Goal: Information Seeking & Learning: Learn about a topic

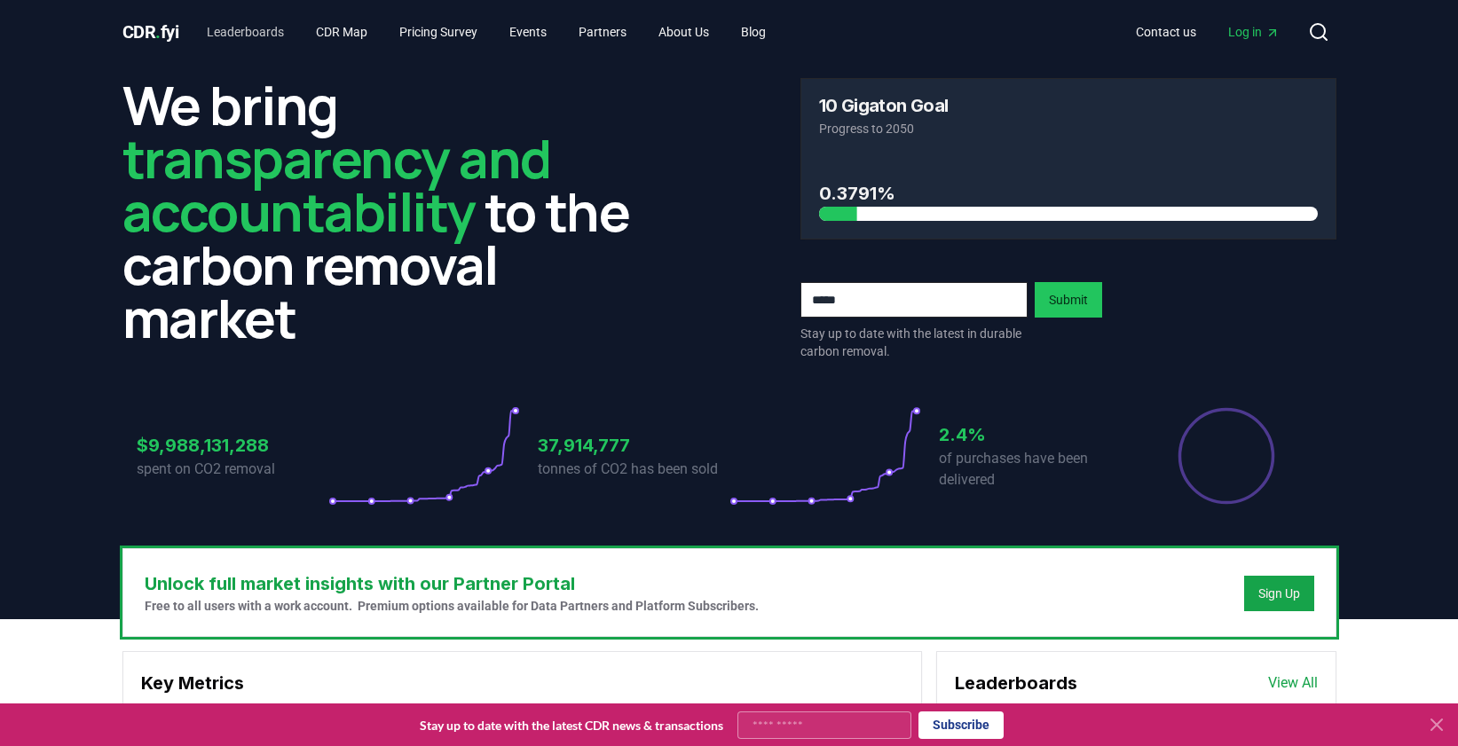
click at [248, 35] on link "Leaderboards" at bounding box center [246, 32] width 106 height 32
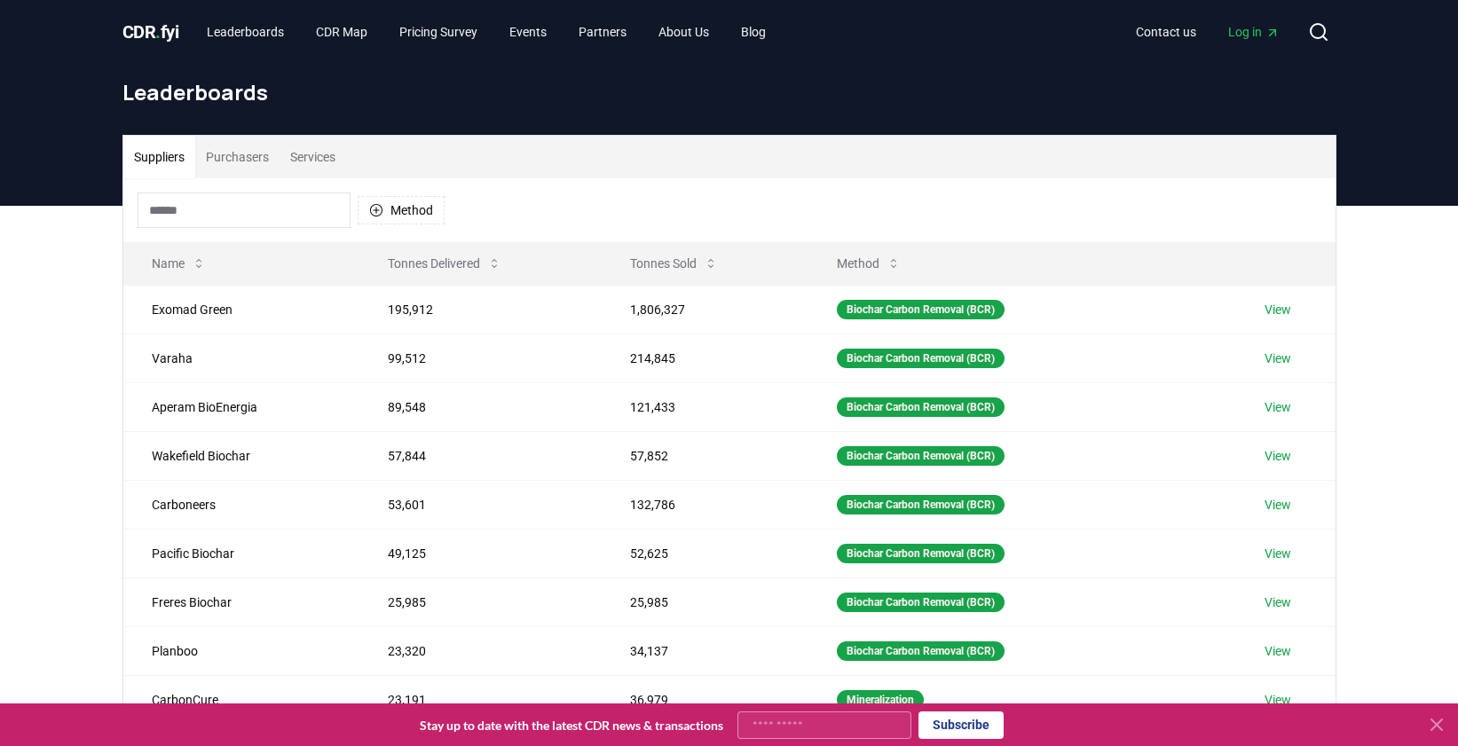
click at [248, 193] on input at bounding box center [244, 210] width 213 height 35
click at [656, 263] on button "Tonnes Sold" at bounding box center [674, 263] width 116 height 35
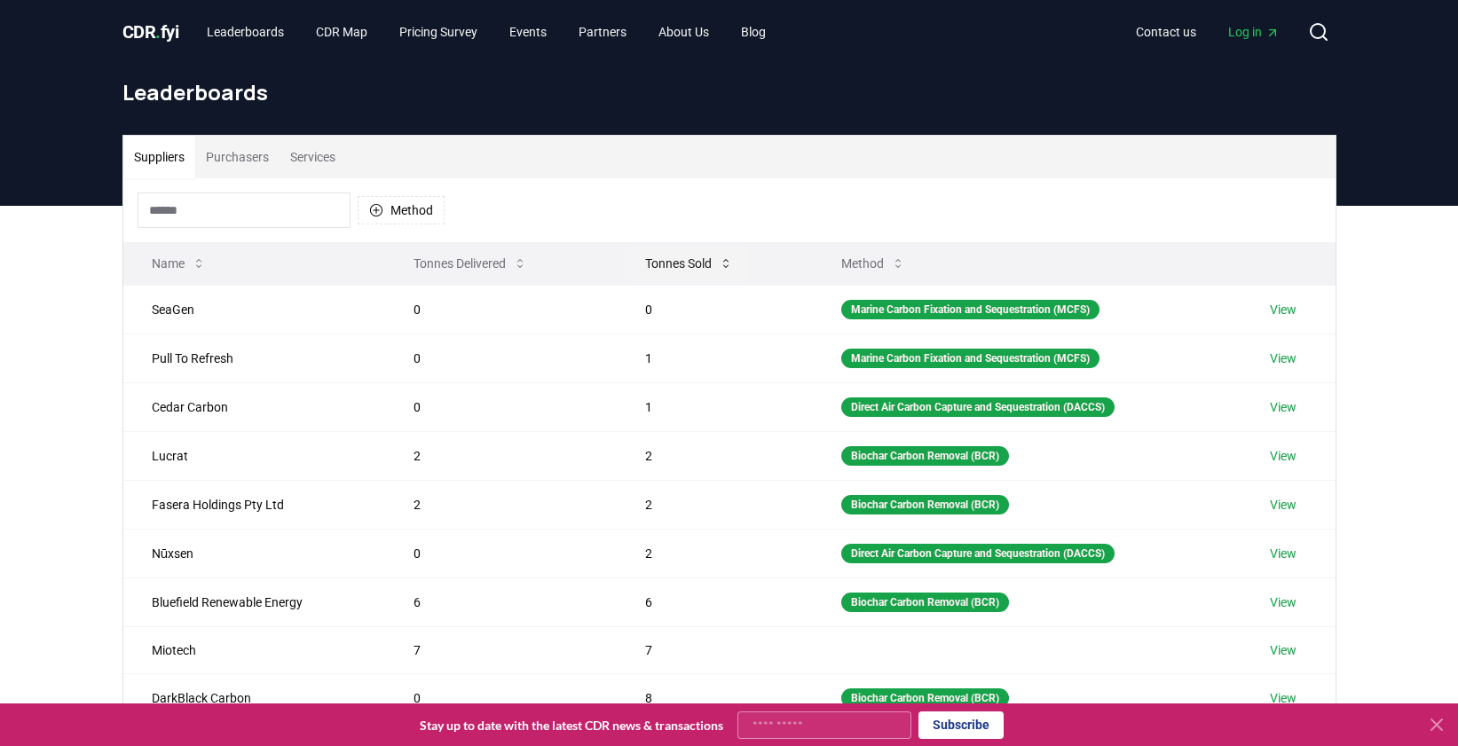
click at [656, 263] on button "Tonnes Sold" at bounding box center [689, 263] width 116 height 35
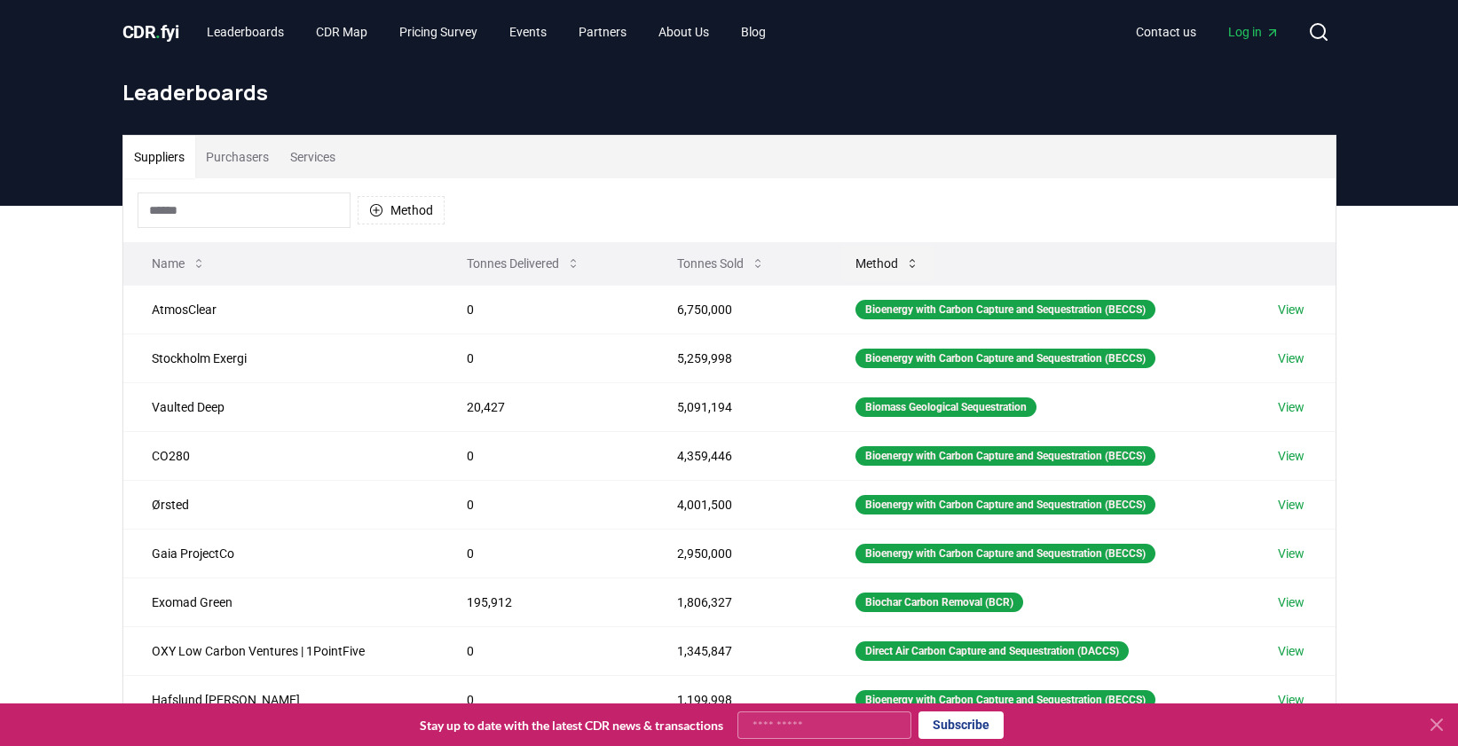
click at [905, 267] on icon at bounding box center [912, 263] width 14 height 14
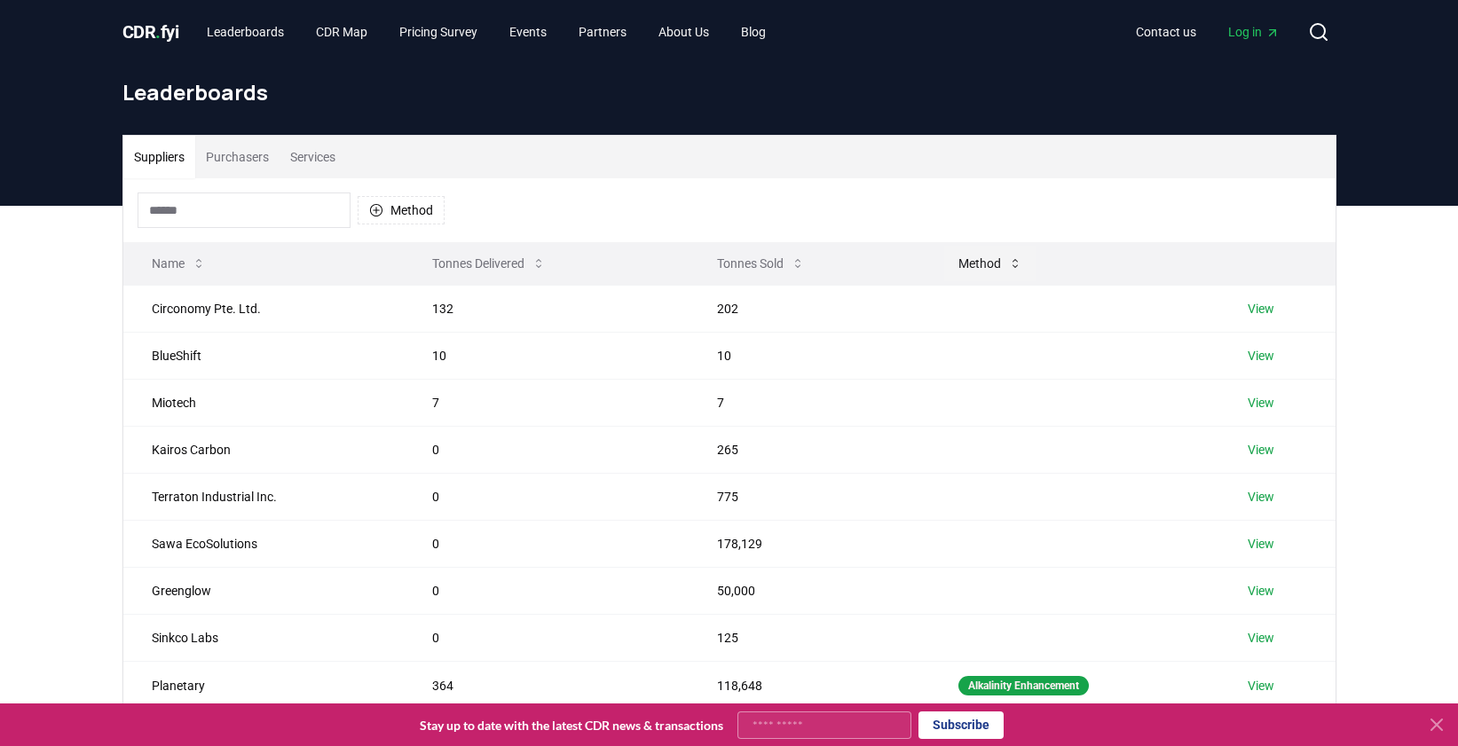
click at [977, 271] on button "Method" at bounding box center [990, 263] width 92 height 35
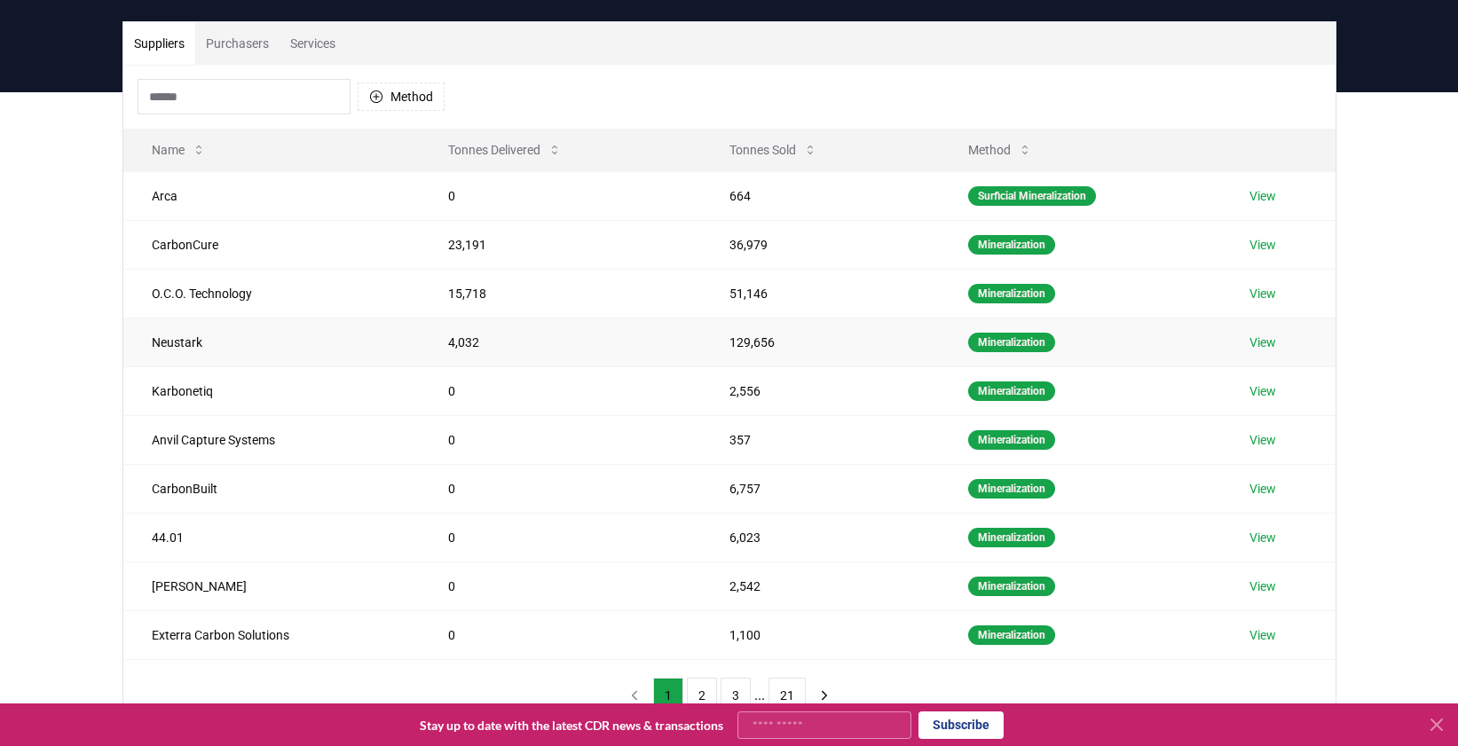
scroll to position [118, 0]
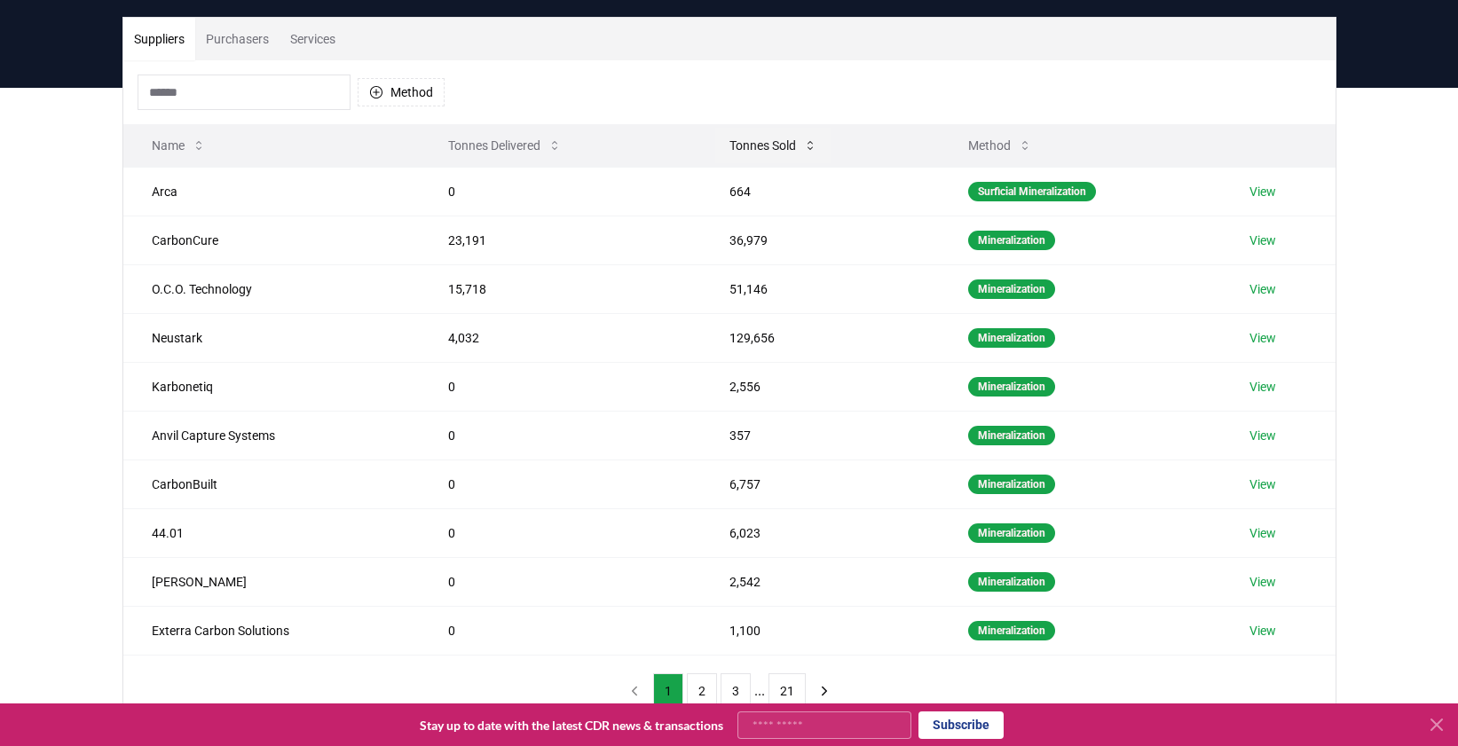
click at [770, 141] on button "Tonnes Sold" at bounding box center [773, 145] width 116 height 35
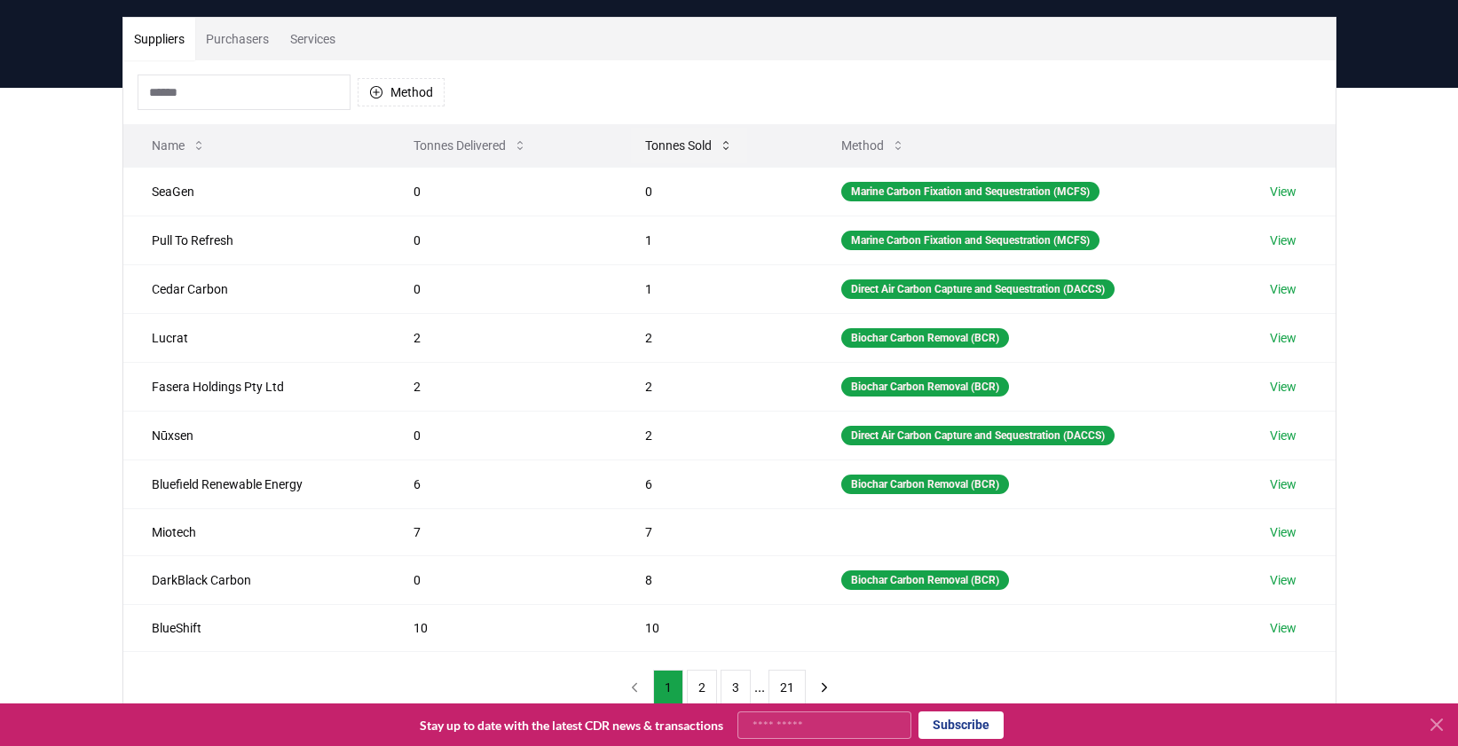
click at [770, 141] on th "Tonnes Sold" at bounding box center [715, 145] width 196 height 43
click at [727, 141] on icon at bounding box center [726, 145] width 14 height 14
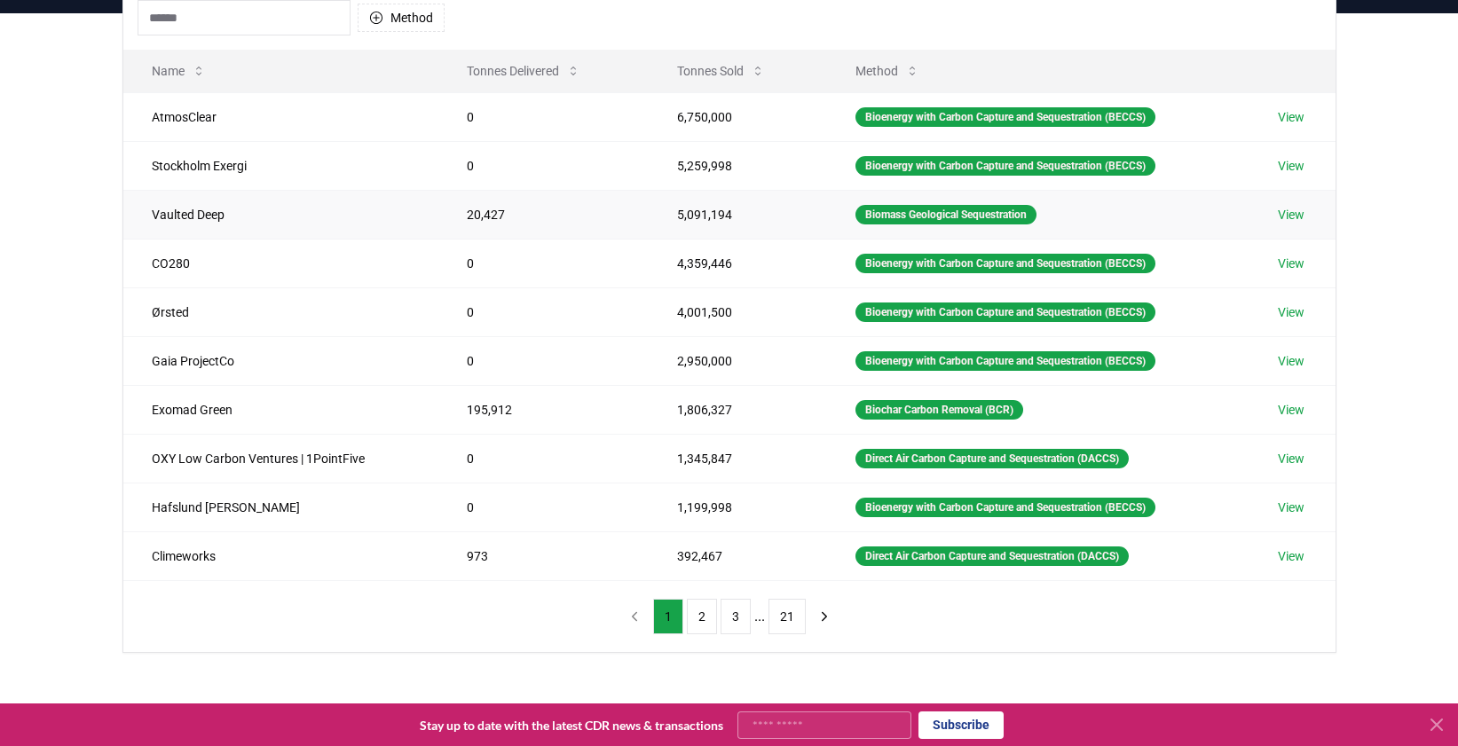
scroll to position [194, 0]
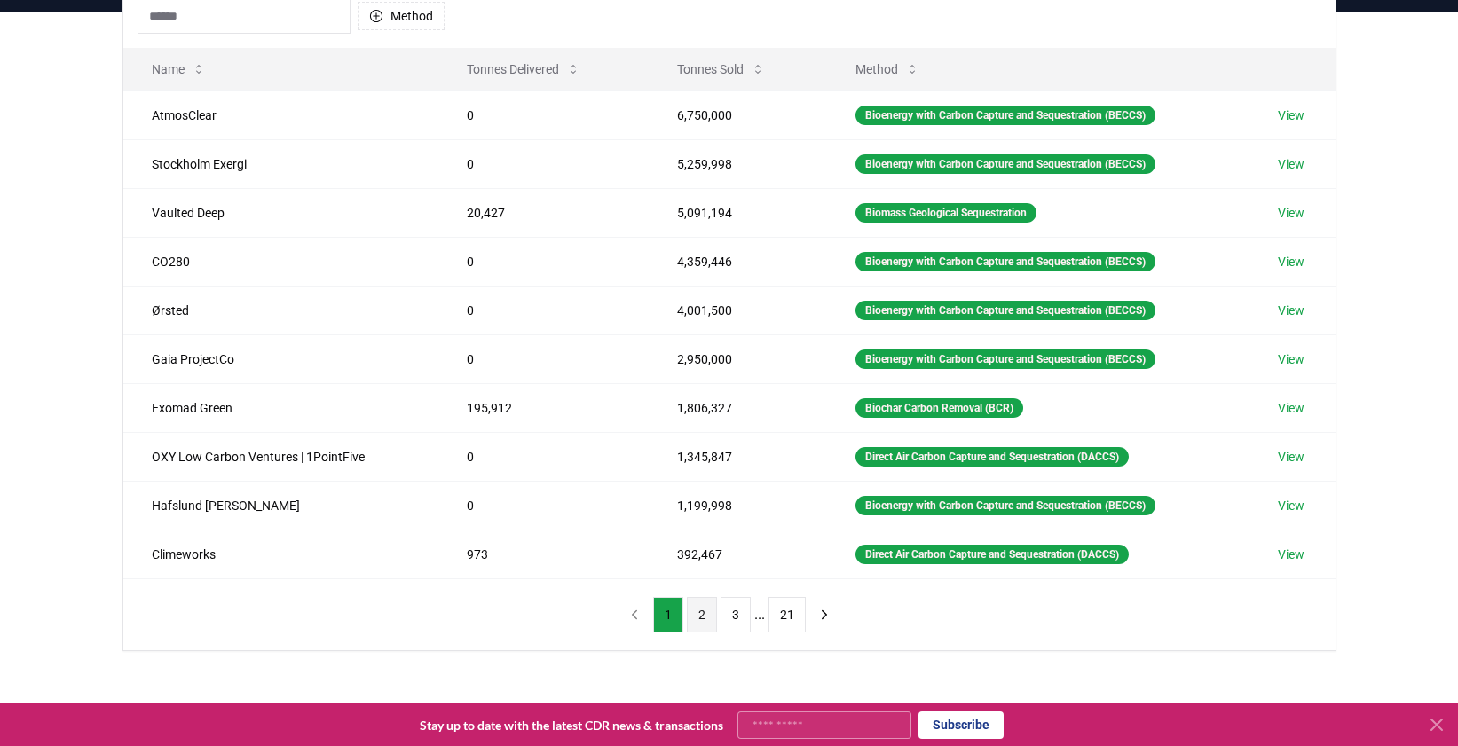
click at [688, 620] on button "2" at bounding box center [702, 614] width 30 height 35
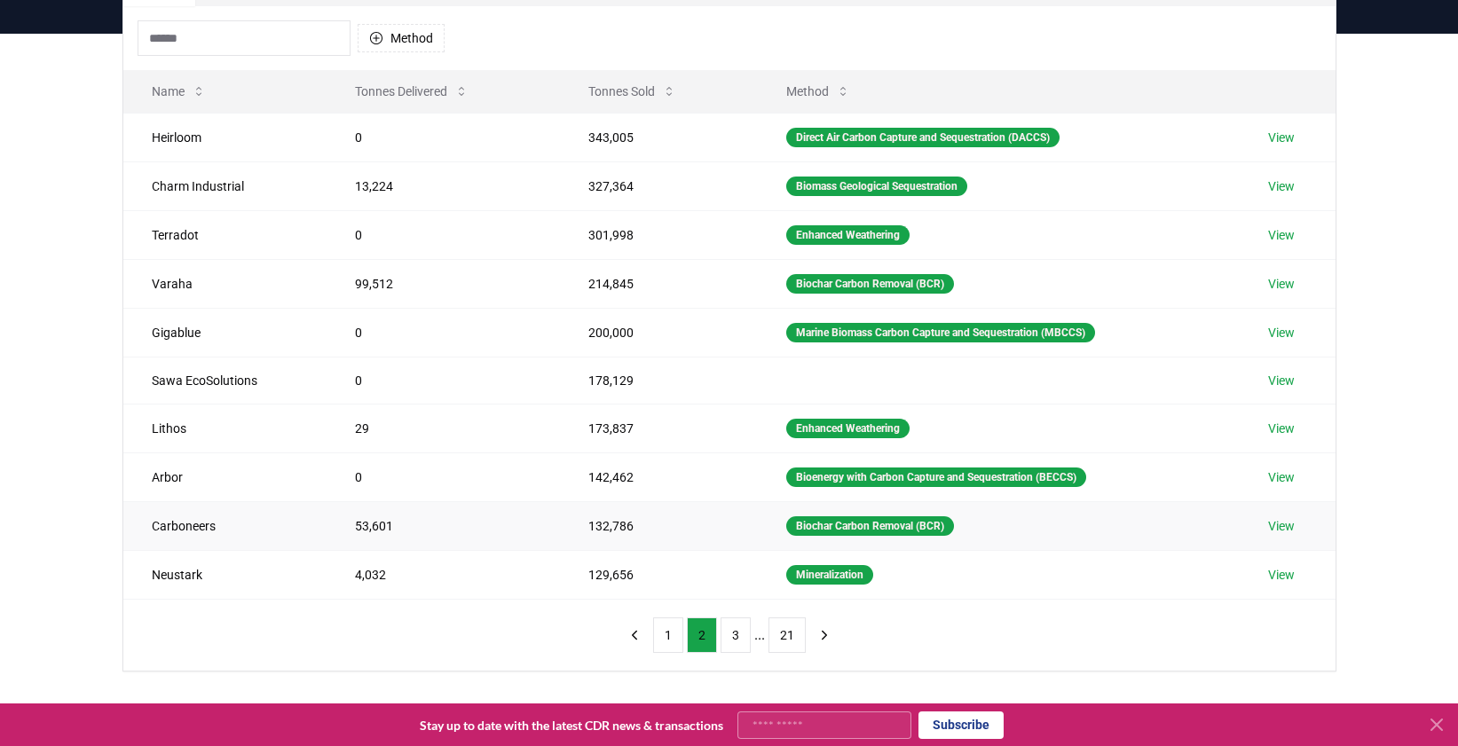
scroll to position [204, 0]
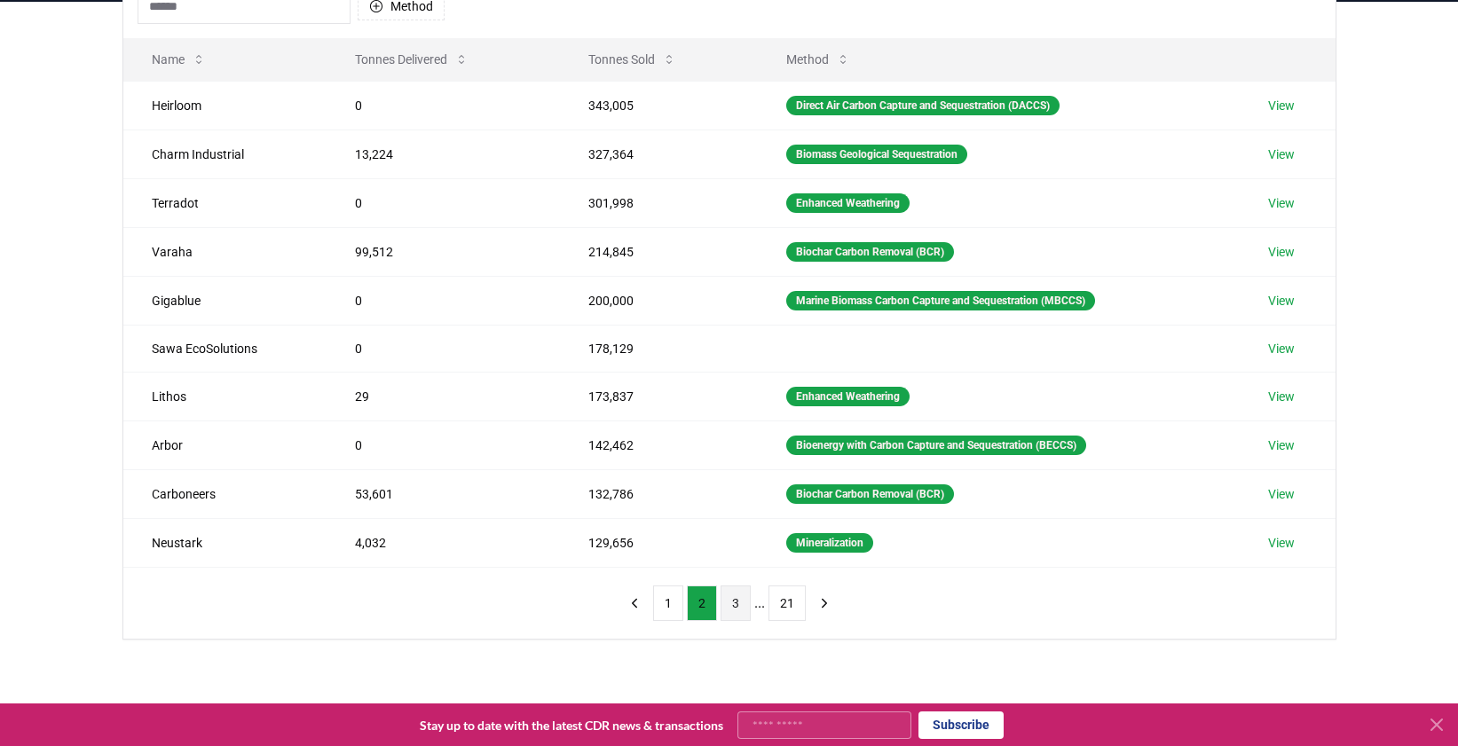
click at [730, 605] on button "3" at bounding box center [735, 603] width 30 height 35
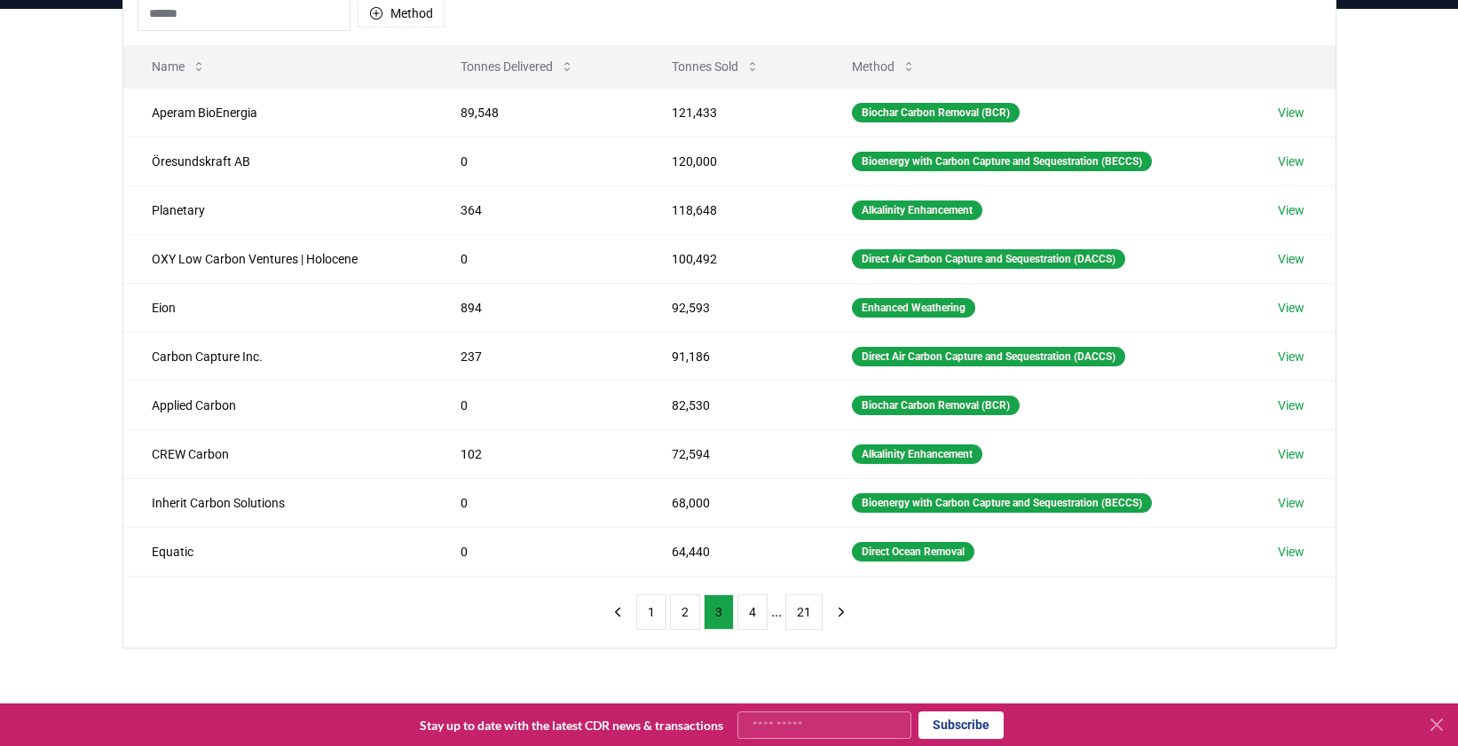
scroll to position [200, 0]
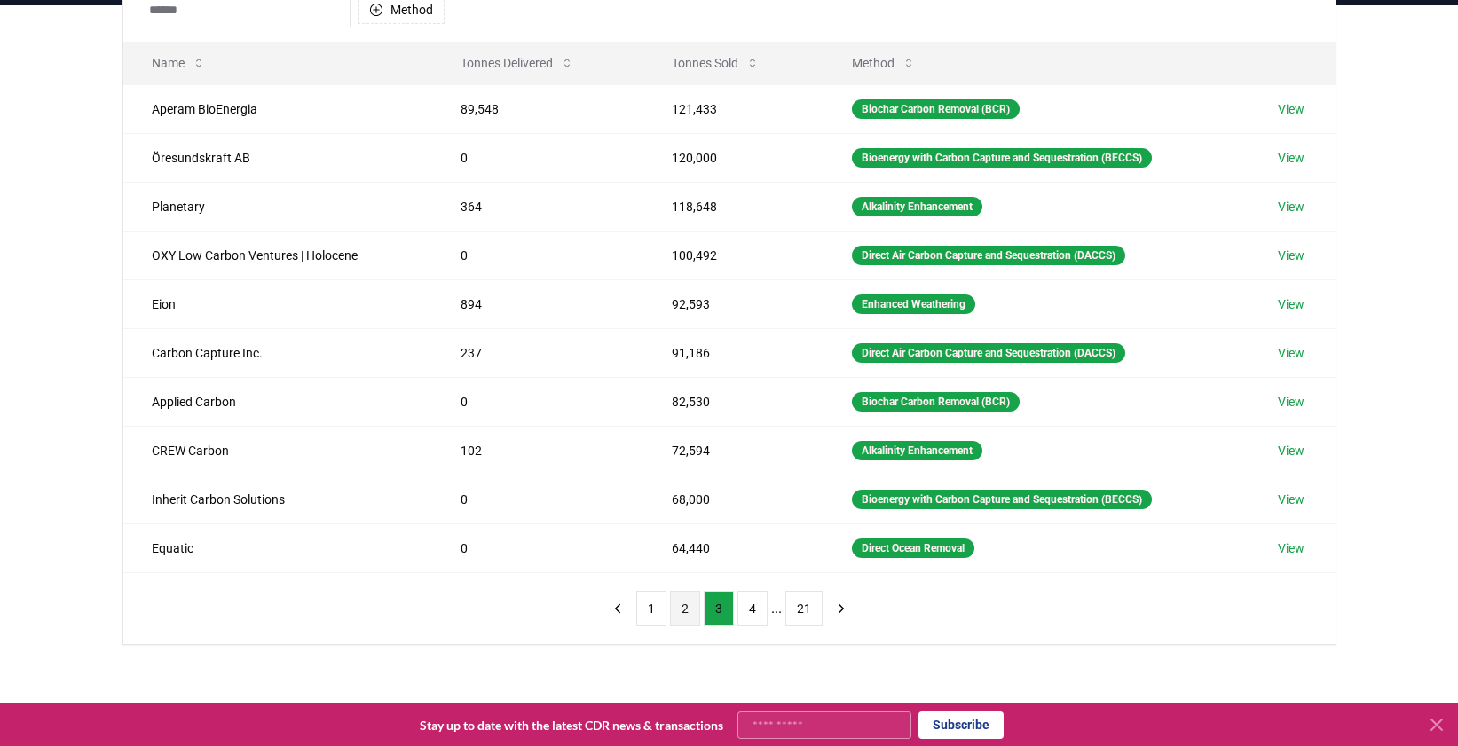
click at [690, 609] on button "2" at bounding box center [685, 608] width 30 height 35
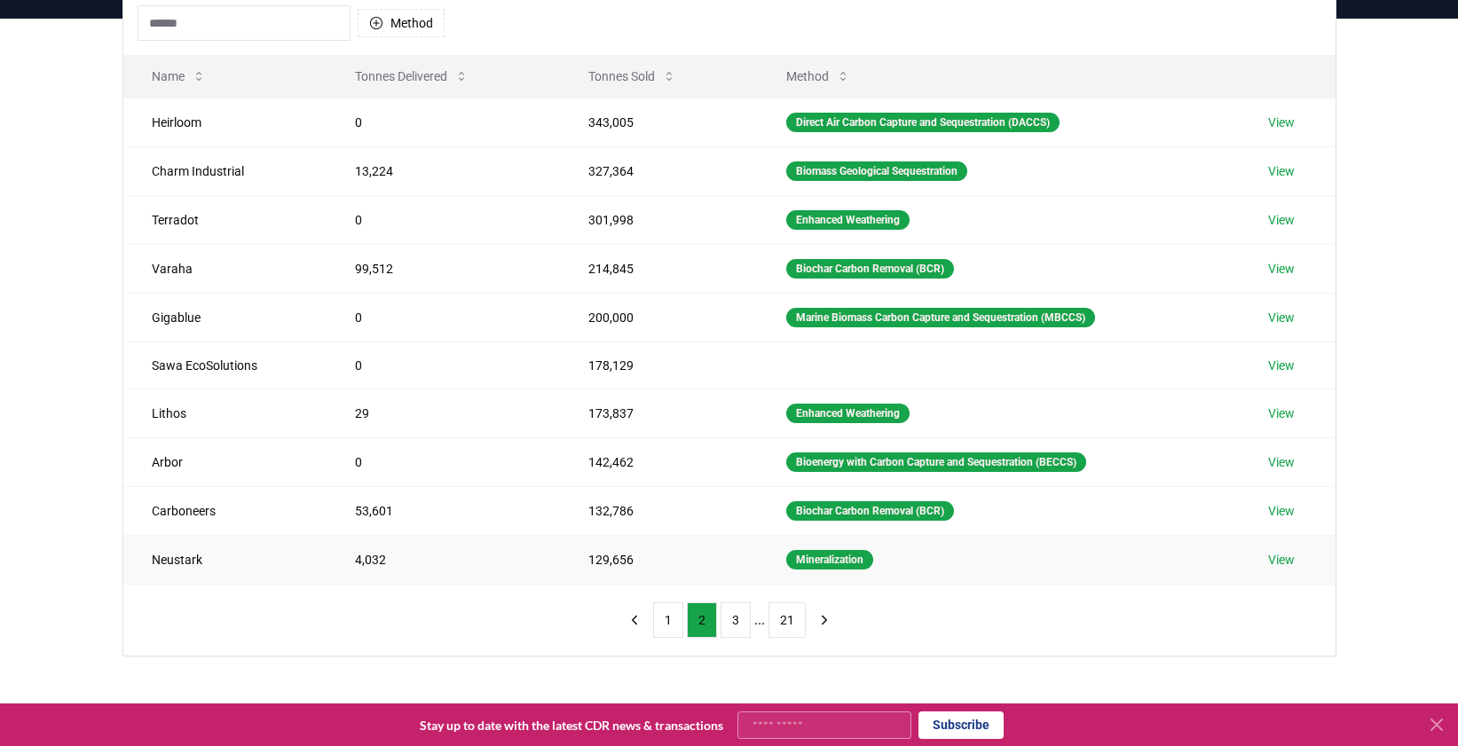
scroll to position [189, 0]
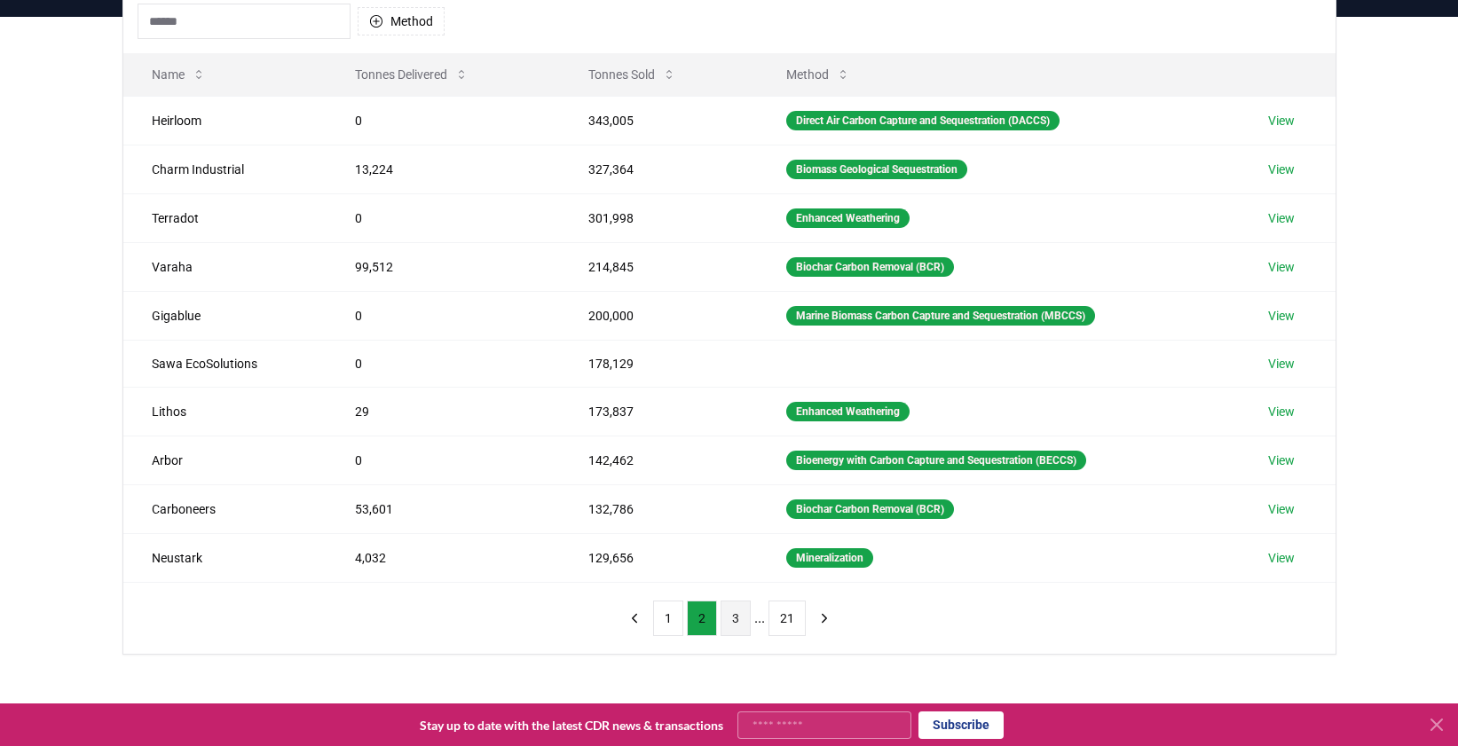
click at [721, 618] on button "3" at bounding box center [735, 618] width 30 height 35
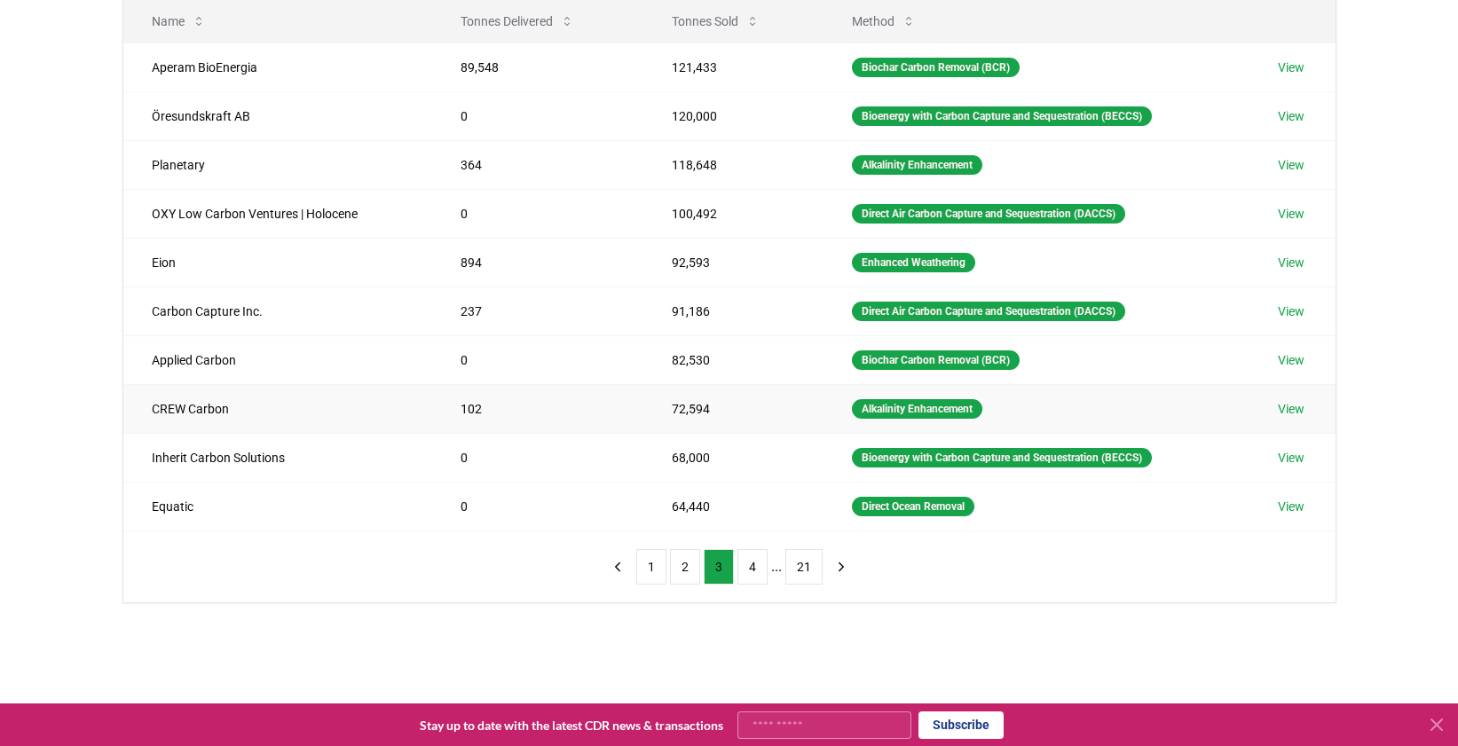
scroll to position [249, 0]
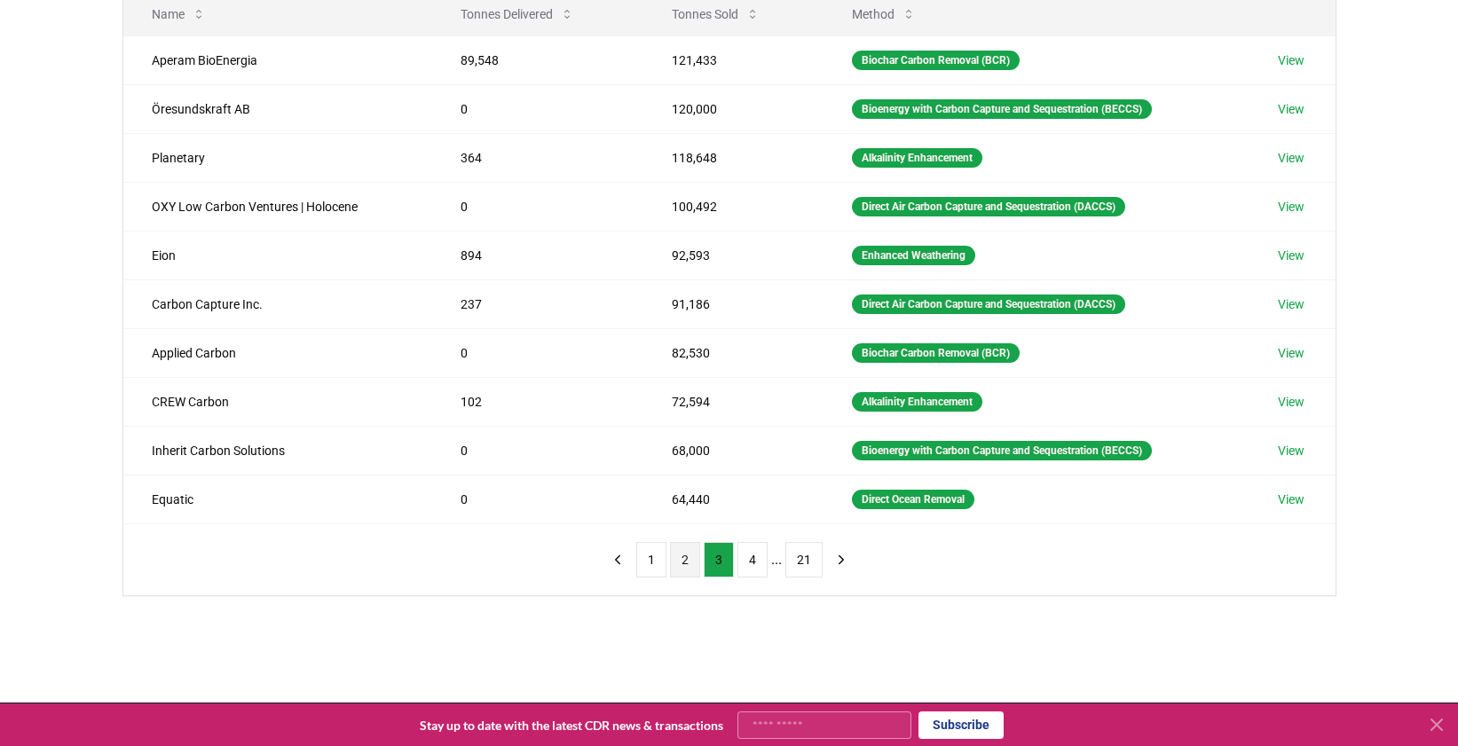
click at [689, 562] on button "2" at bounding box center [685, 559] width 30 height 35
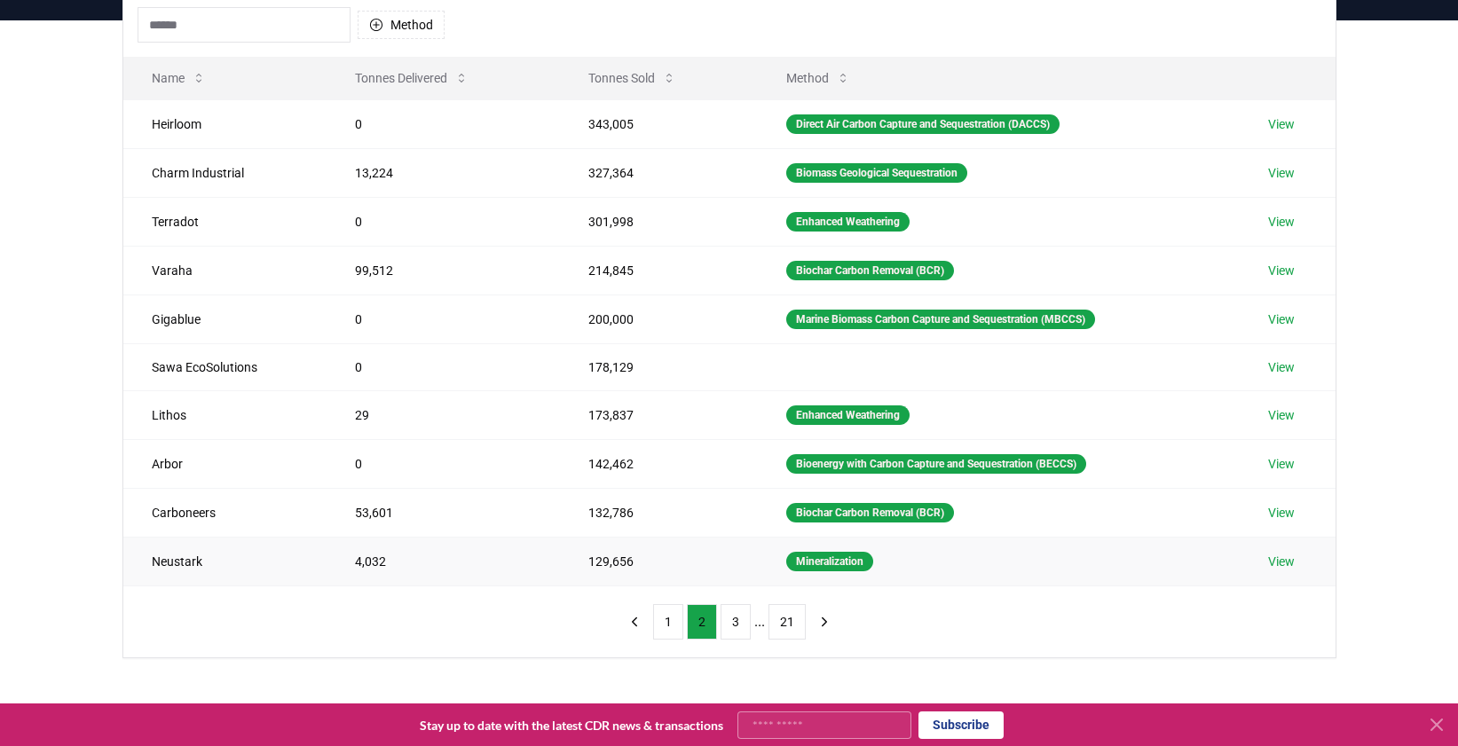
scroll to position [182, 0]
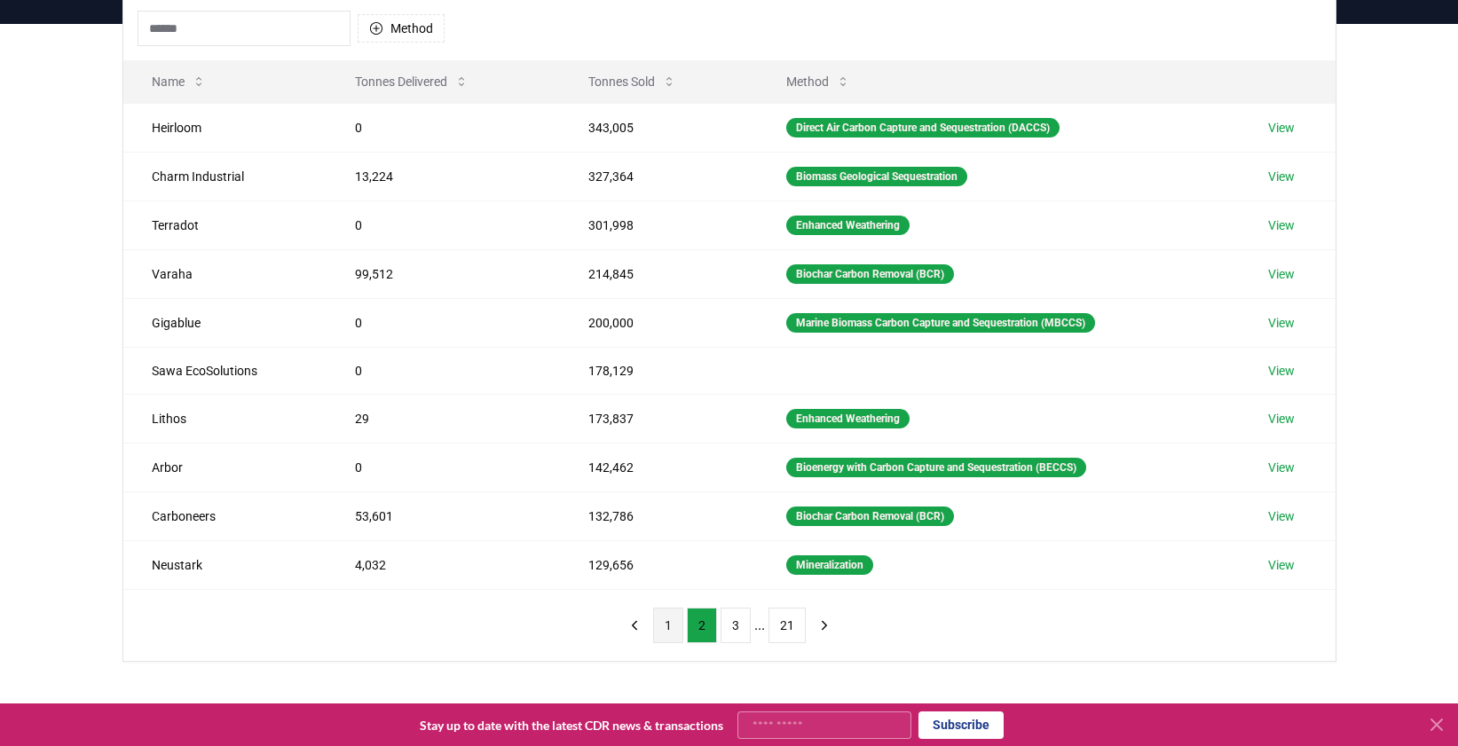
click at [677, 624] on button "1" at bounding box center [668, 625] width 30 height 35
